Goal: Information Seeking & Learning: Learn about a topic

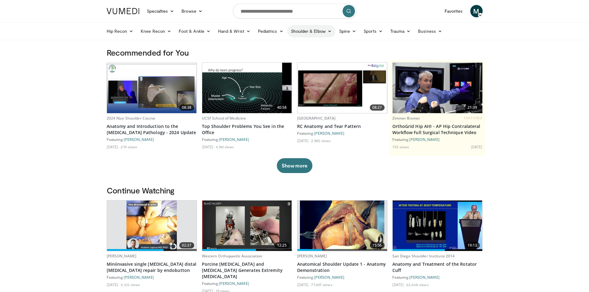
click at [319, 33] on link "Shoulder & Elbow" at bounding box center [311, 31] width 48 height 12
click at [302, 55] on link "Shoulder" at bounding box center [299, 56] width 74 height 10
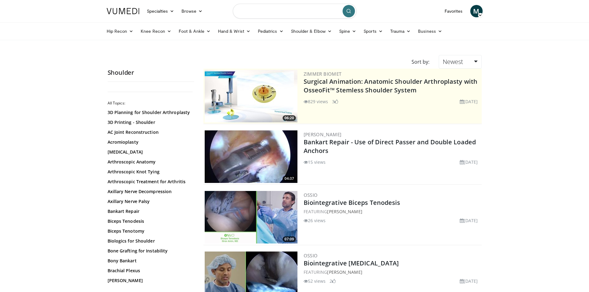
click at [283, 15] on input "Search topics, interventions" at bounding box center [295, 11] width 124 height 15
type input "**********"
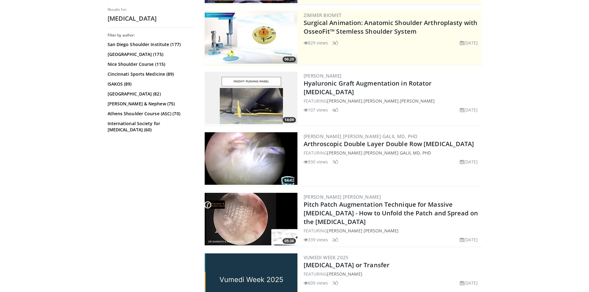
scroll to position [124, 0]
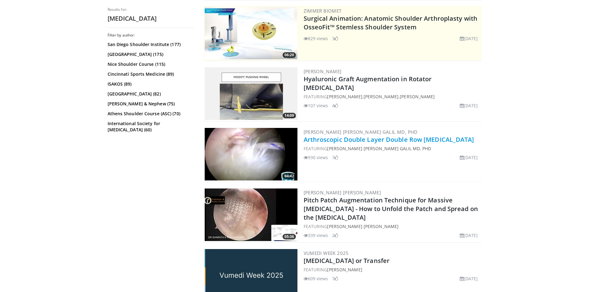
click at [315, 141] on link "Arthroscopic Double Layer Double Row Rotator Cuff Repair" at bounding box center [389, 139] width 171 height 8
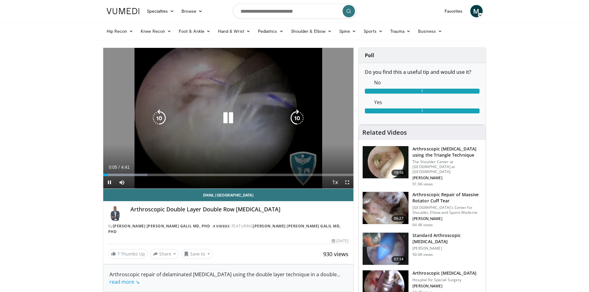
click at [227, 119] on icon "Video Player" at bounding box center [228, 117] width 17 height 17
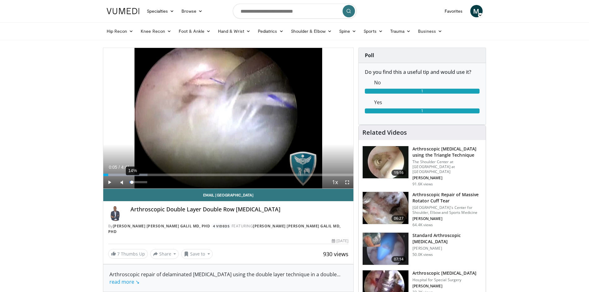
drag, startPoint x: 137, startPoint y: 182, endPoint x: 132, endPoint y: 182, distance: 4.6
click at [132, 182] on div "14%" at bounding box center [139, 182] width 18 height 2
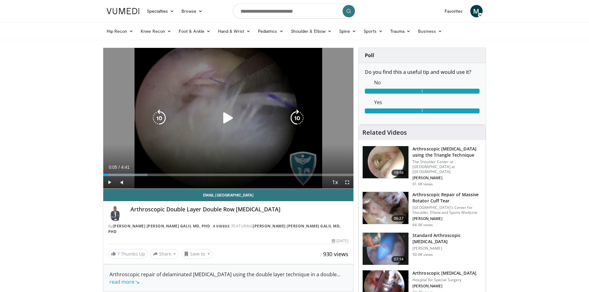
click at [227, 118] on icon "Video Player" at bounding box center [228, 117] width 17 height 17
click at [228, 116] on icon "Video Player" at bounding box center [228, 117] width 17 height 17
click at [230, 115] on icon "Video Player" at bounding box center [228, 117] width 17 height 17
click at [231, 116] on icon "Video Player" at bounding box center [228, 117] width 17 height 17
click at [225, 118] on icon "Video Player" at bounding box center [228, 117] width 17 height 17
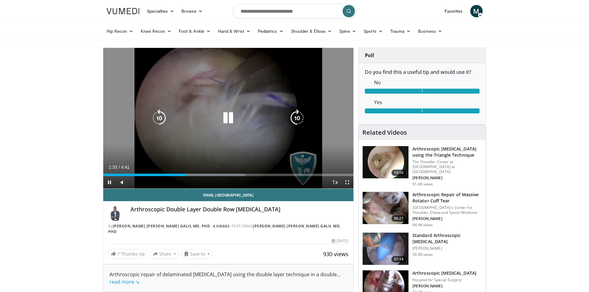
click at [225, 118] on icon "Video Player" at bounding box center [228, 117] width 17 height 17
